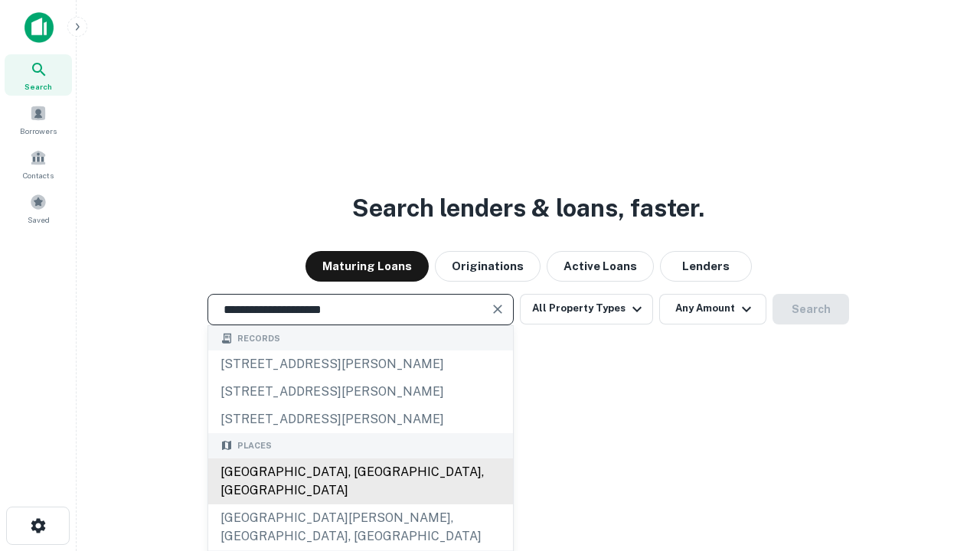
click at [360, 504] on div "[GEOGRAPHIC_DATA], [GEOGRAPHIC_DATA], [GEOGRAPHIC_DATA]" at bounding box center [360, 482] width 305 height 46
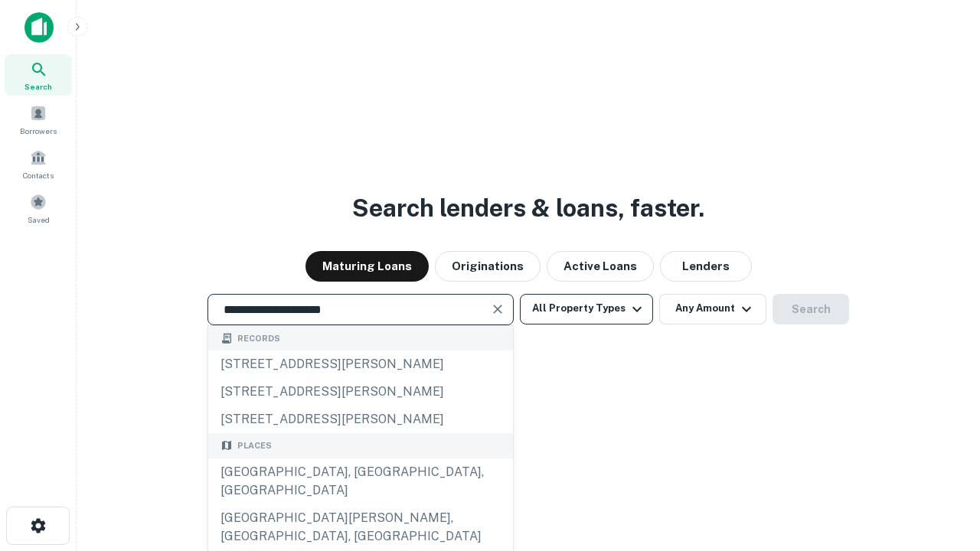
type input "**********"
click at [586, 309] on button "All Property Types" at bounding box center [586, 309] width 133 height 31
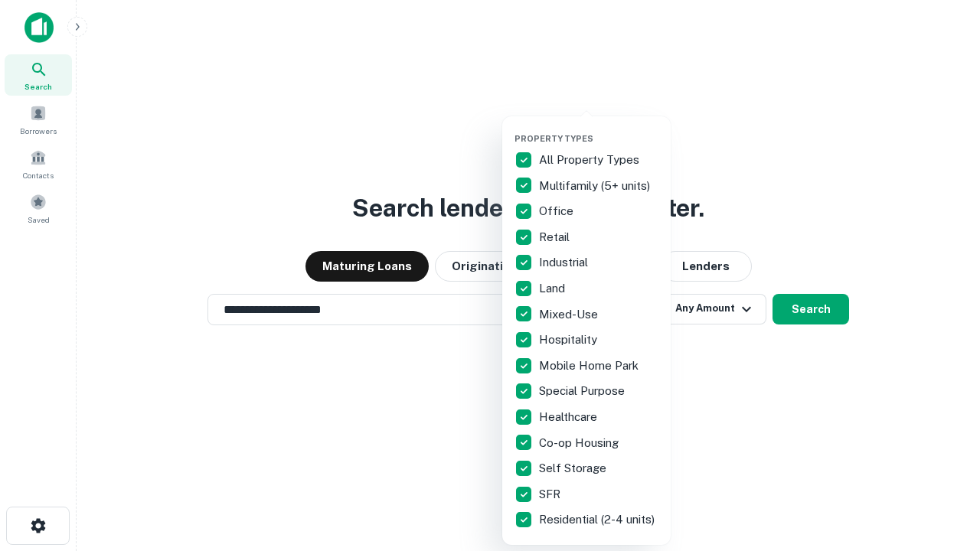
click at [599, 129] on button "button" at bounding box center [598, 129] width 168 height 1
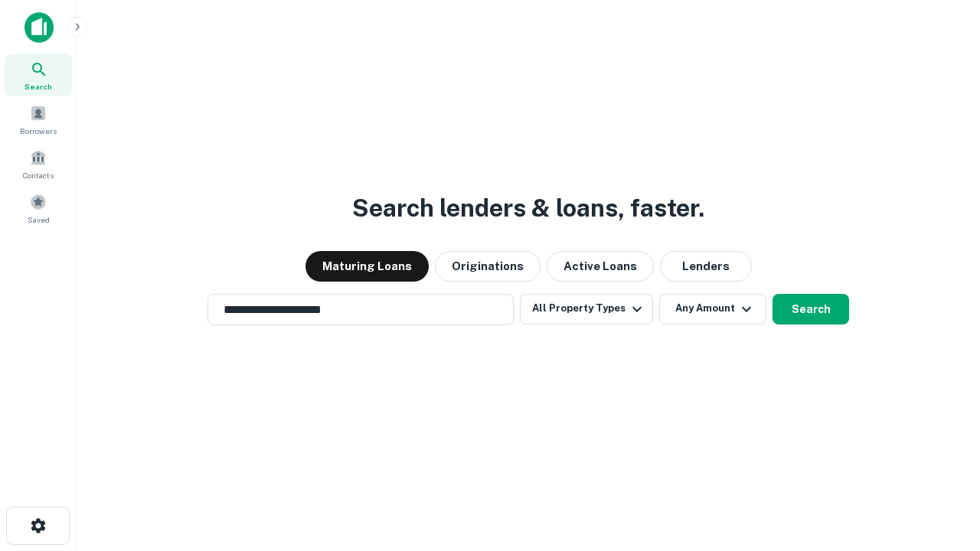
scroll to position [24, 0]
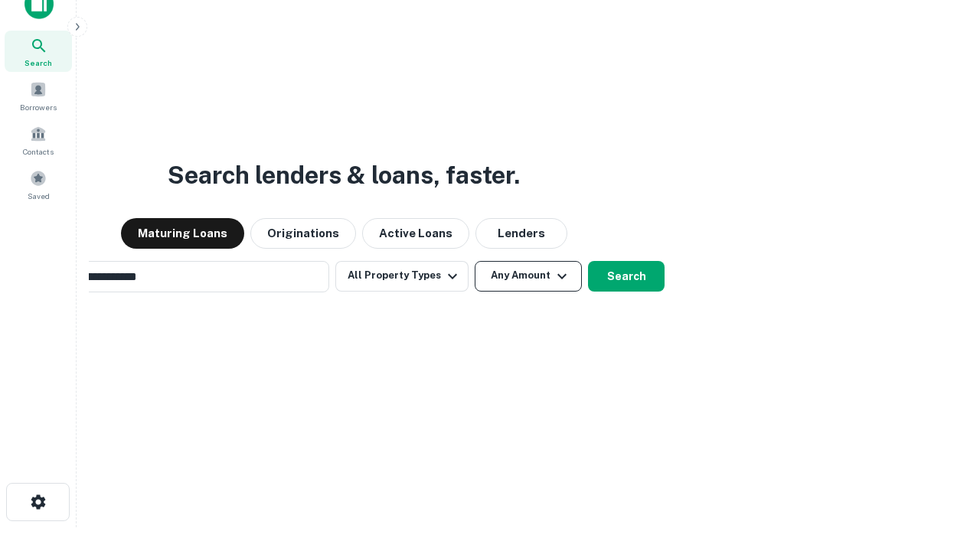
click at [475, 261] on button "Any Amount" at bounding box center [528, 276] width 107 height 31
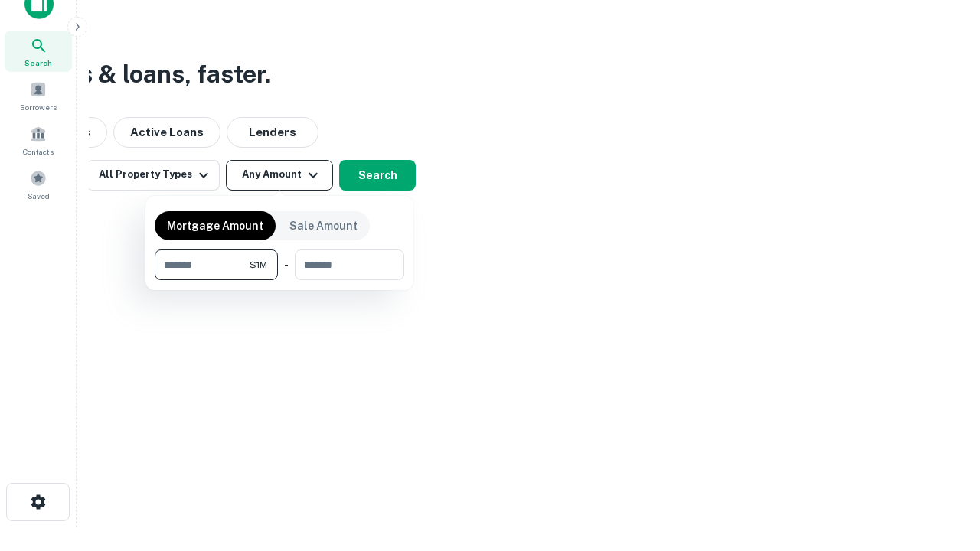
scroll to position [24, 0]
type input "*******"
click at [279, 280] on button "button" at bounding box center [280, 280] width 250 height 1
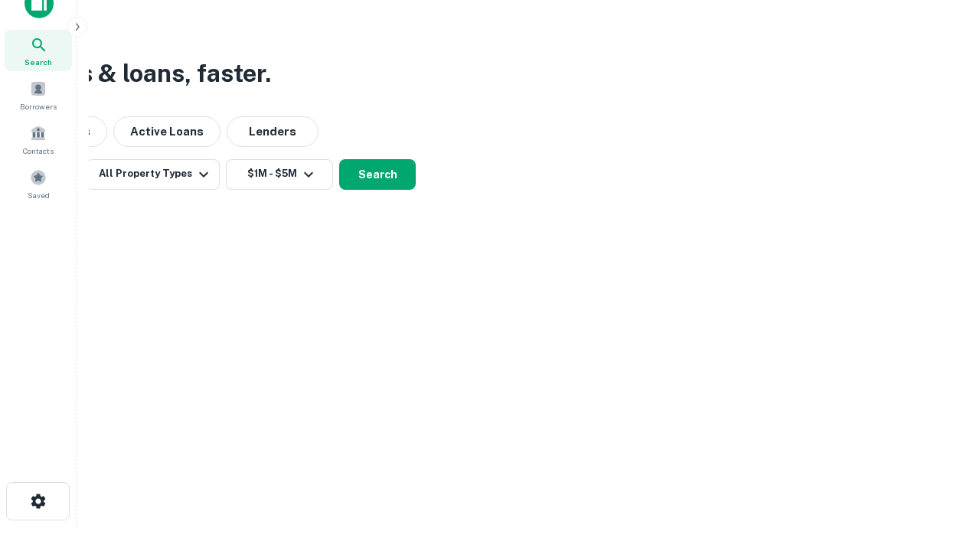
scroll to position [24, 0]
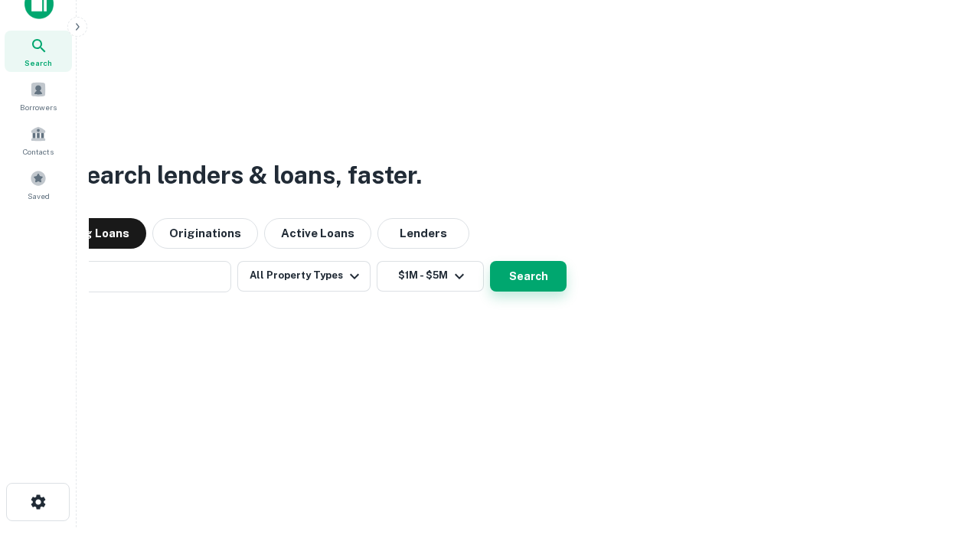
click at [490, 261] on button "Search" at bounding box center [528, 276] width 77 height 31
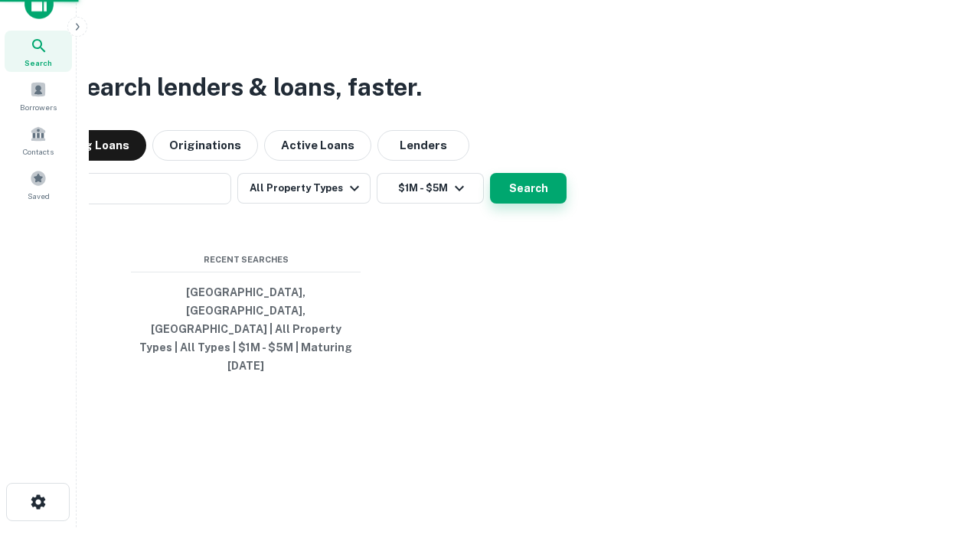
scroll to position [24, 0]
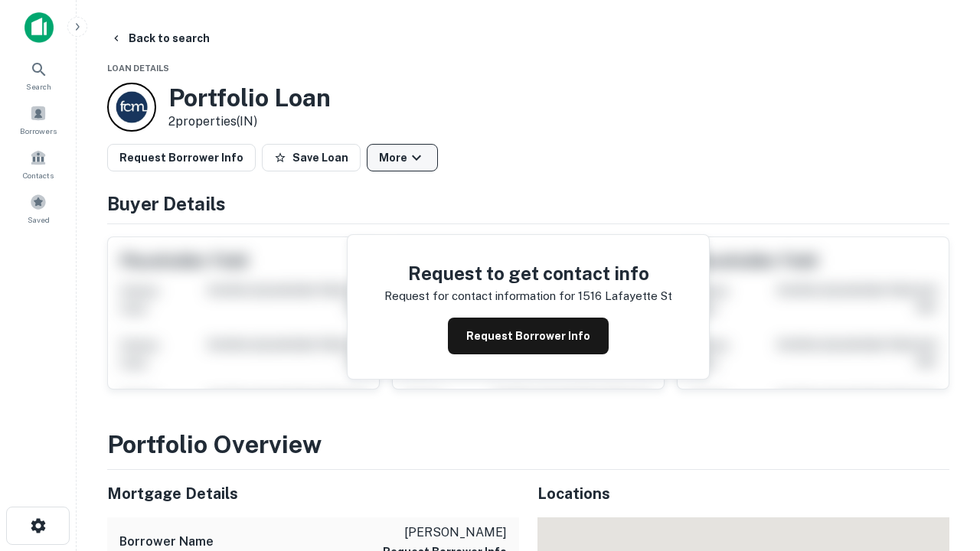
click at [402, 158] on button "More" at bounding box center [402, 158] width 71 height 28
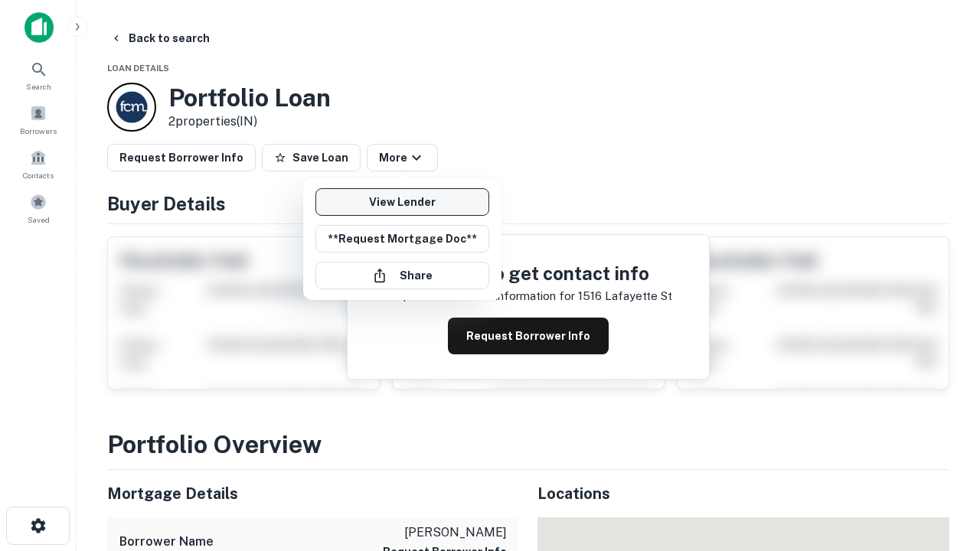
click at [402, 202] on link "View Lender" at bounding box center [402, 202] width 174 height 28
